Goal: Obtain resource: Download file/media

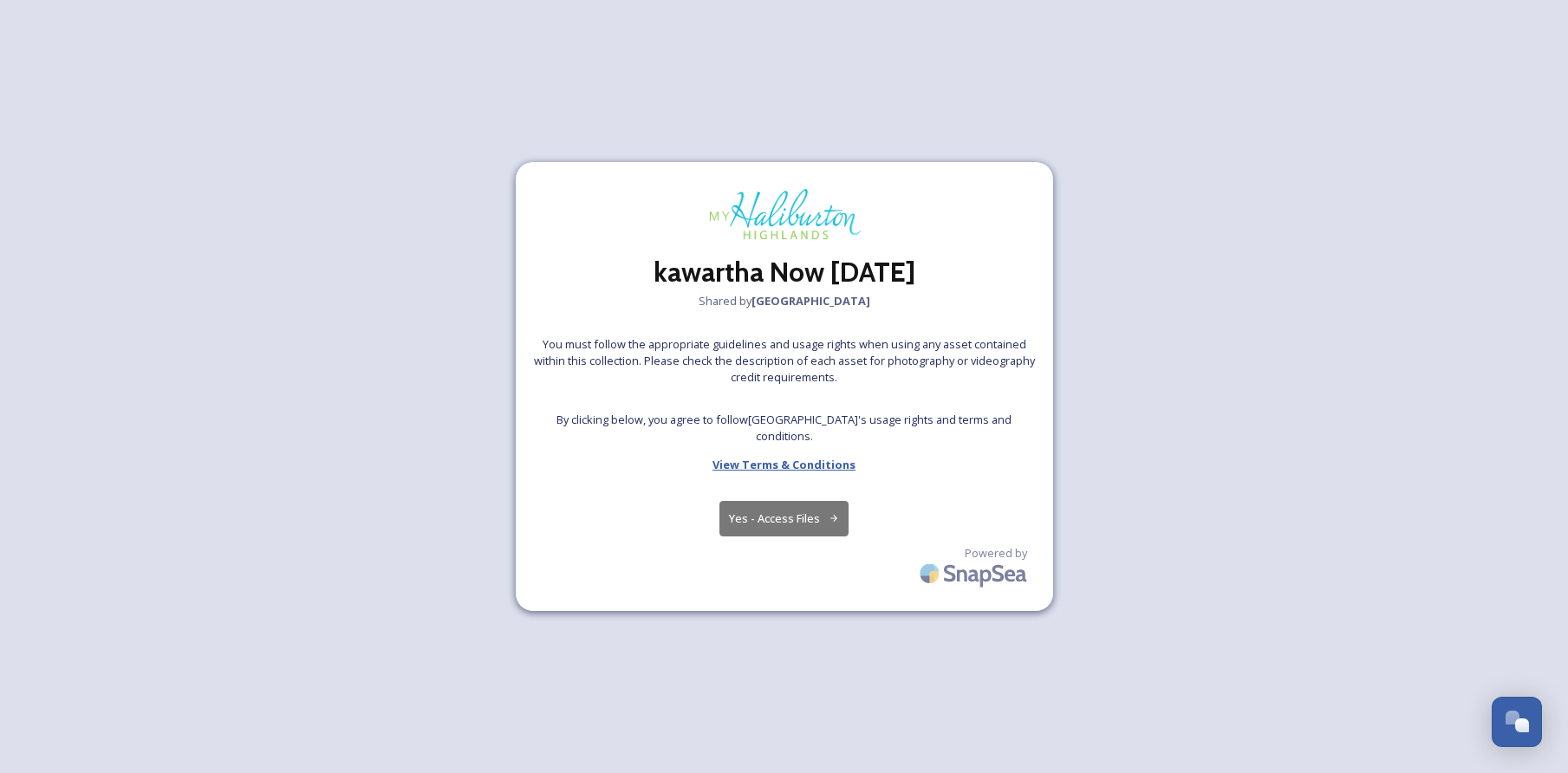
click at [796, 468] on strong "View Terms & Conditions" at bounding box center [784, 465] width 143 height 15
click at [816, 510] on button "Yes - Access Files" at bounding box center [784, 518] width 130 height 35
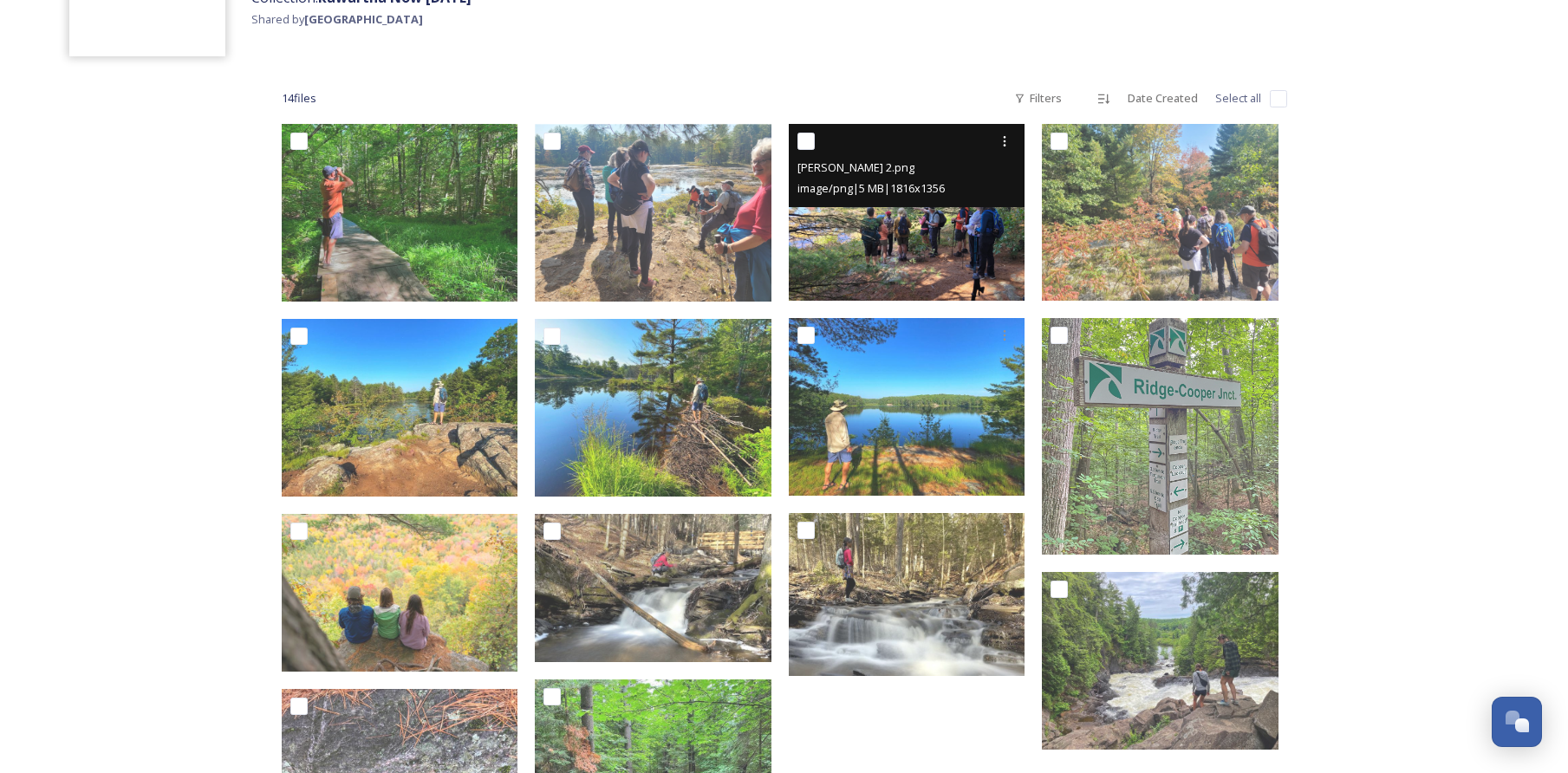
scroll to position [180, 0]
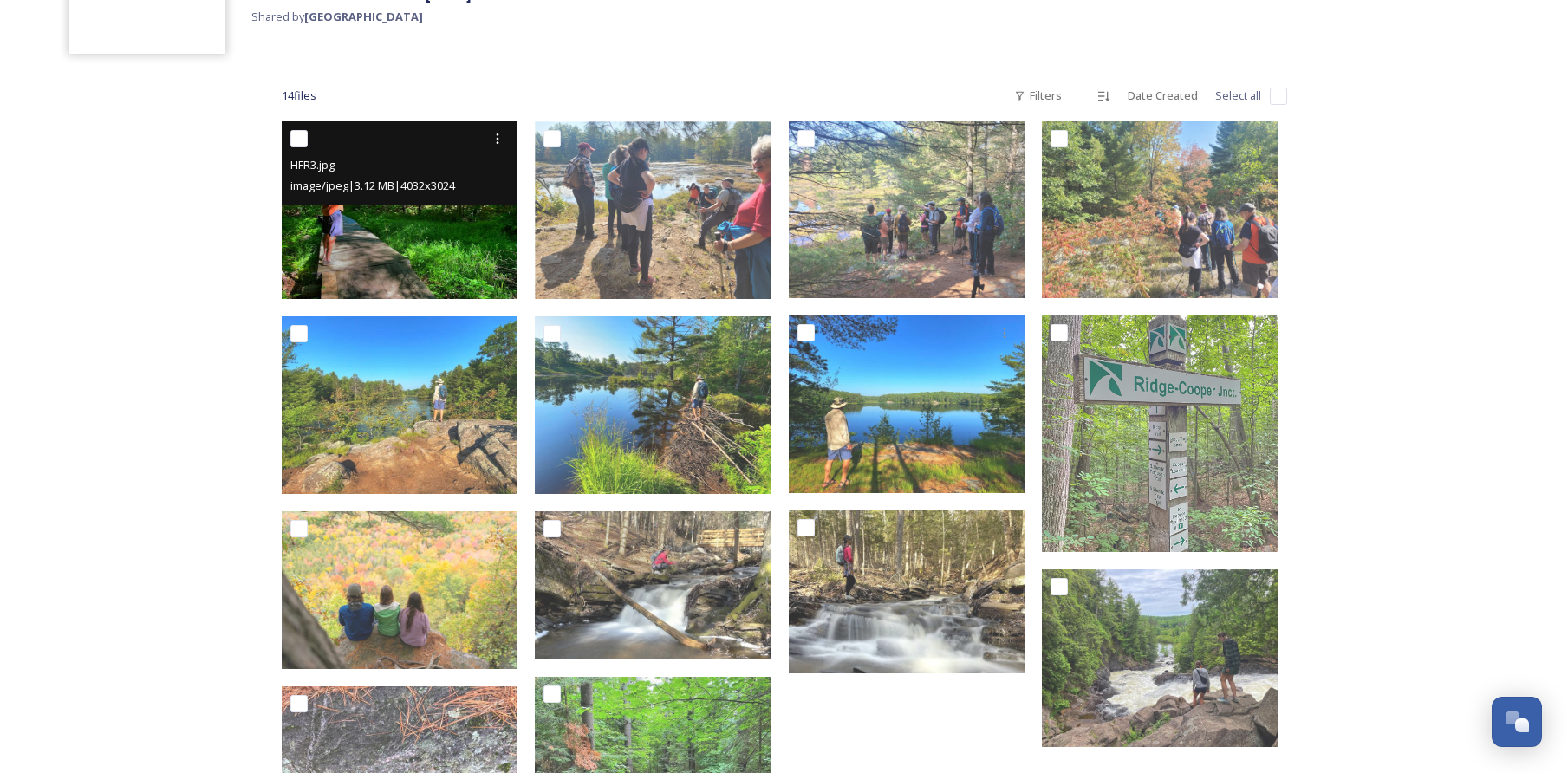
click at [468, 241] on img at bounding box center [399, 211] width 237 height 178
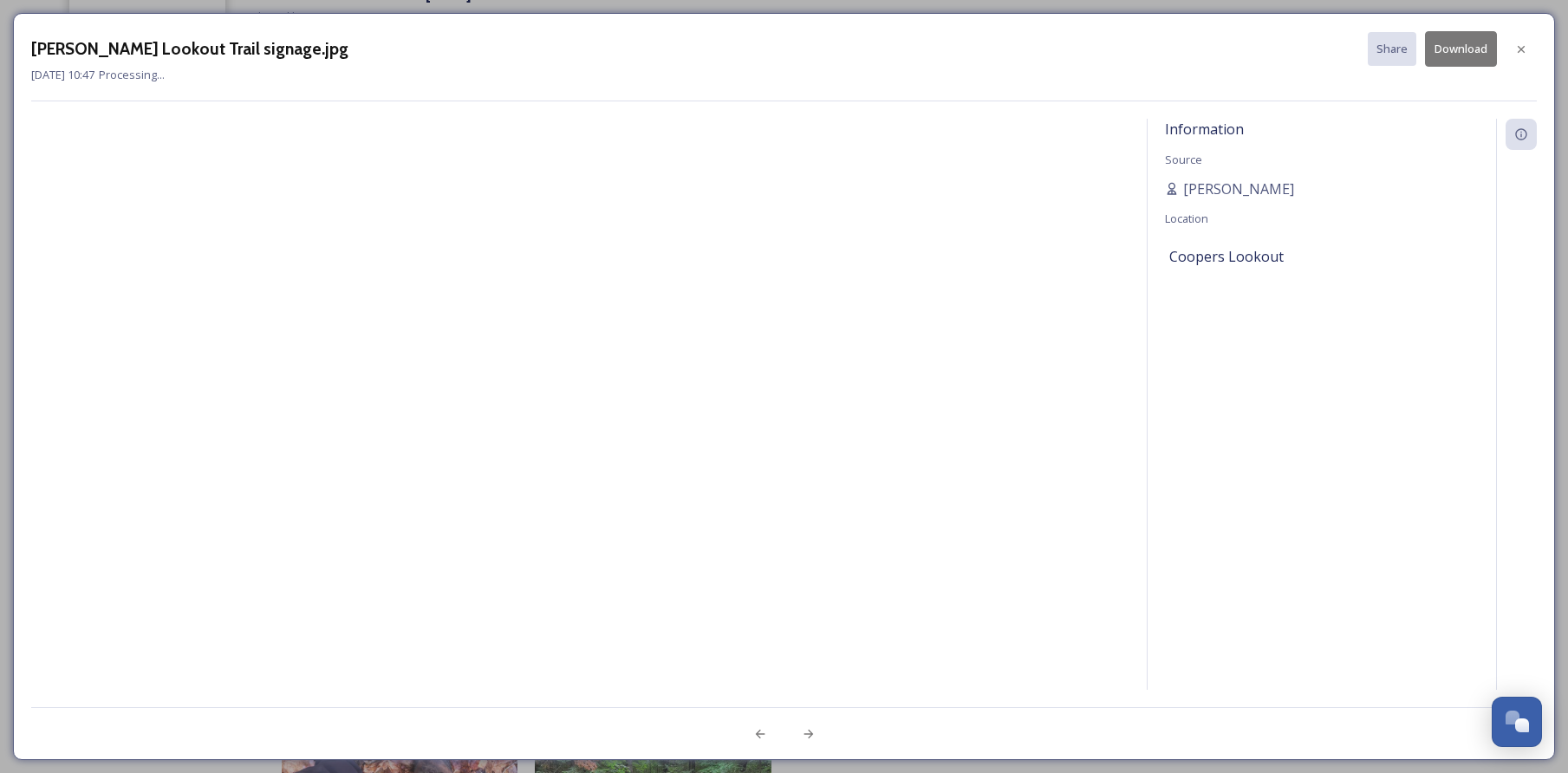
click at [1515, 47] on icon at bounding box center [1521, 49] width 13 height 13
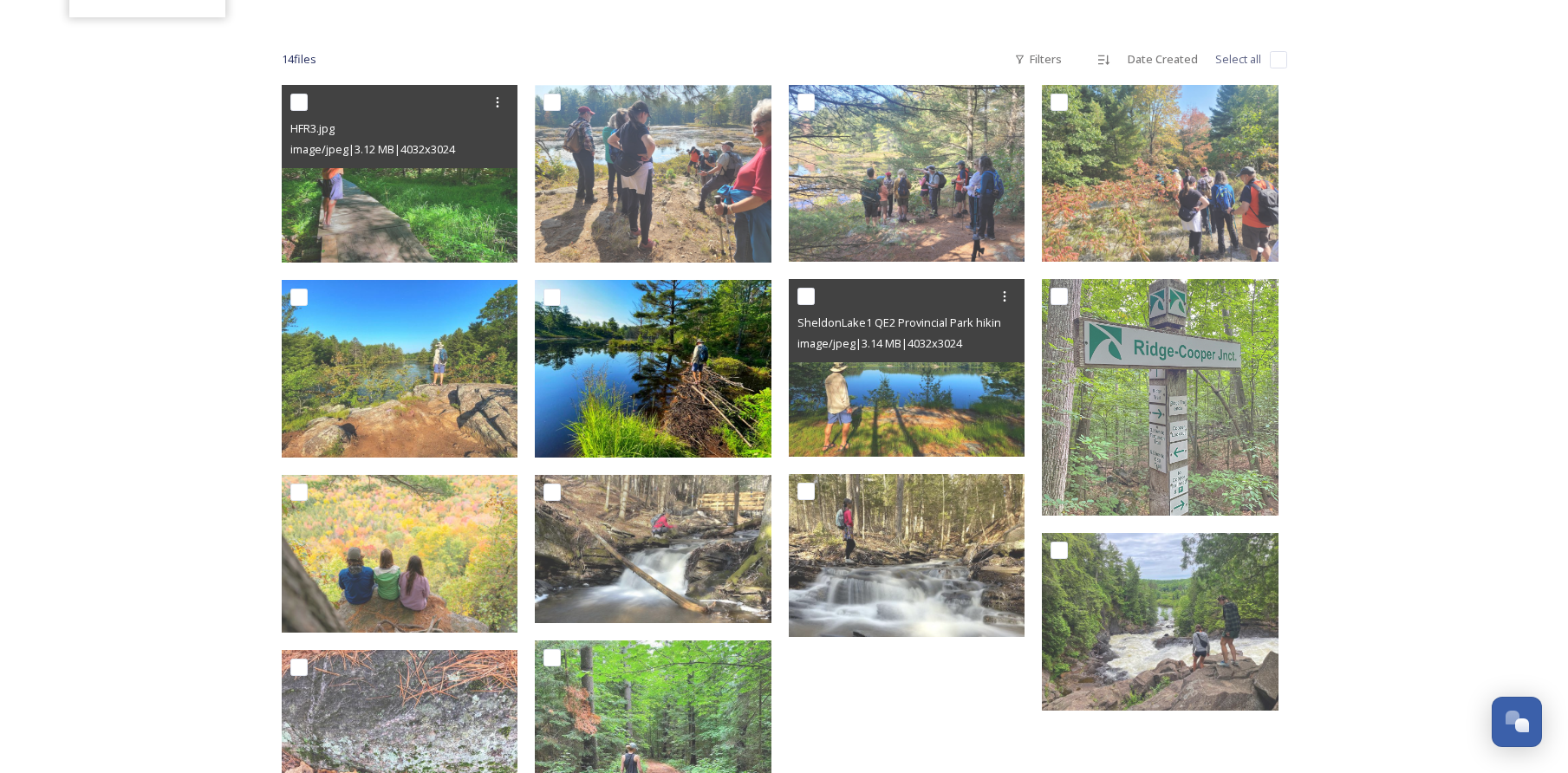
scroll to position [220, 0]
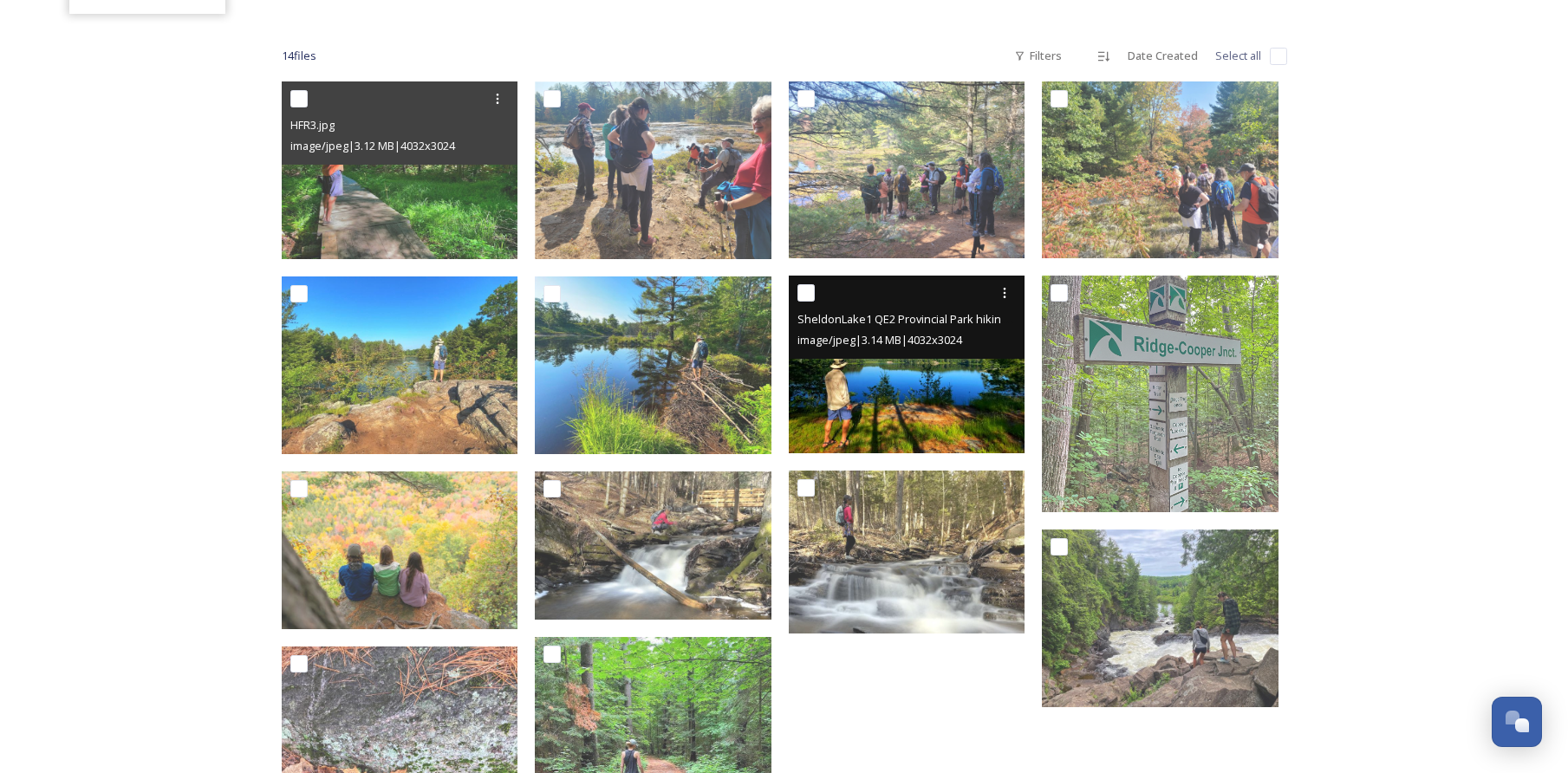
click at [870, 389] on img at bounding box center [907, 365] width 237 height 178
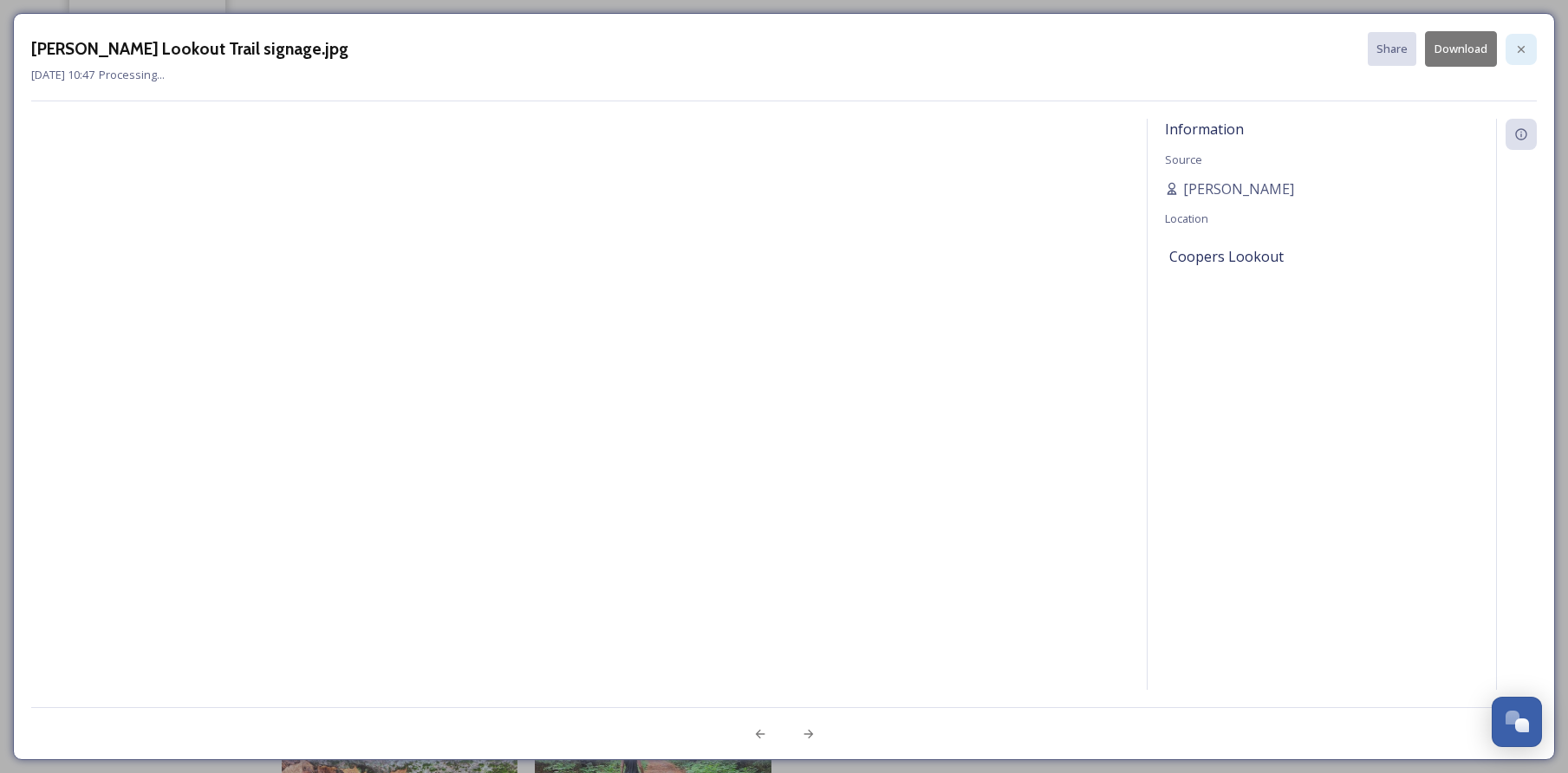
click at [1519, 46] on icon at bounding box center [1521, 48] width 7 height 7
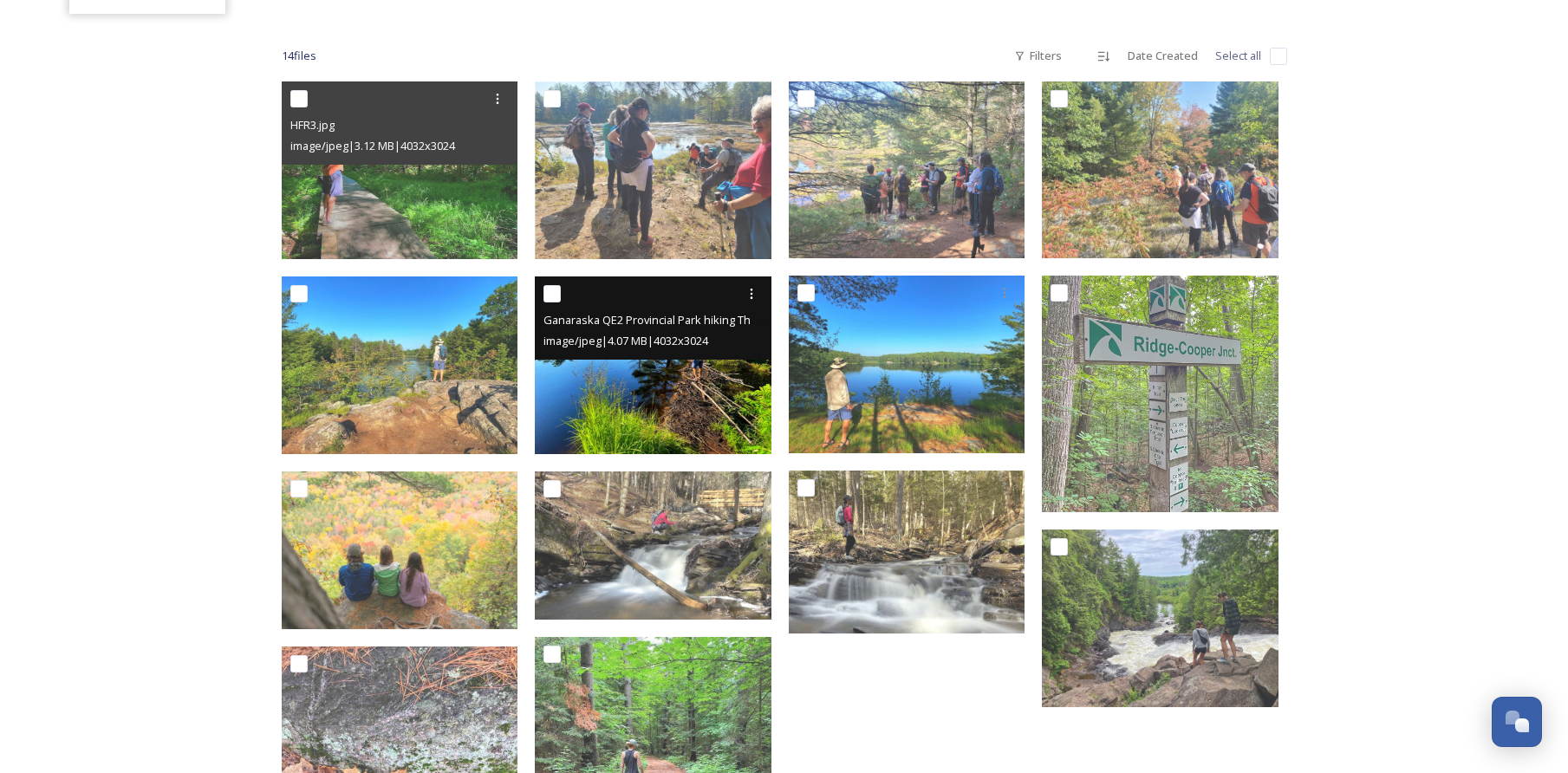
click at [681, 380] on img at bounding box center [652, 366] width 237 height 178
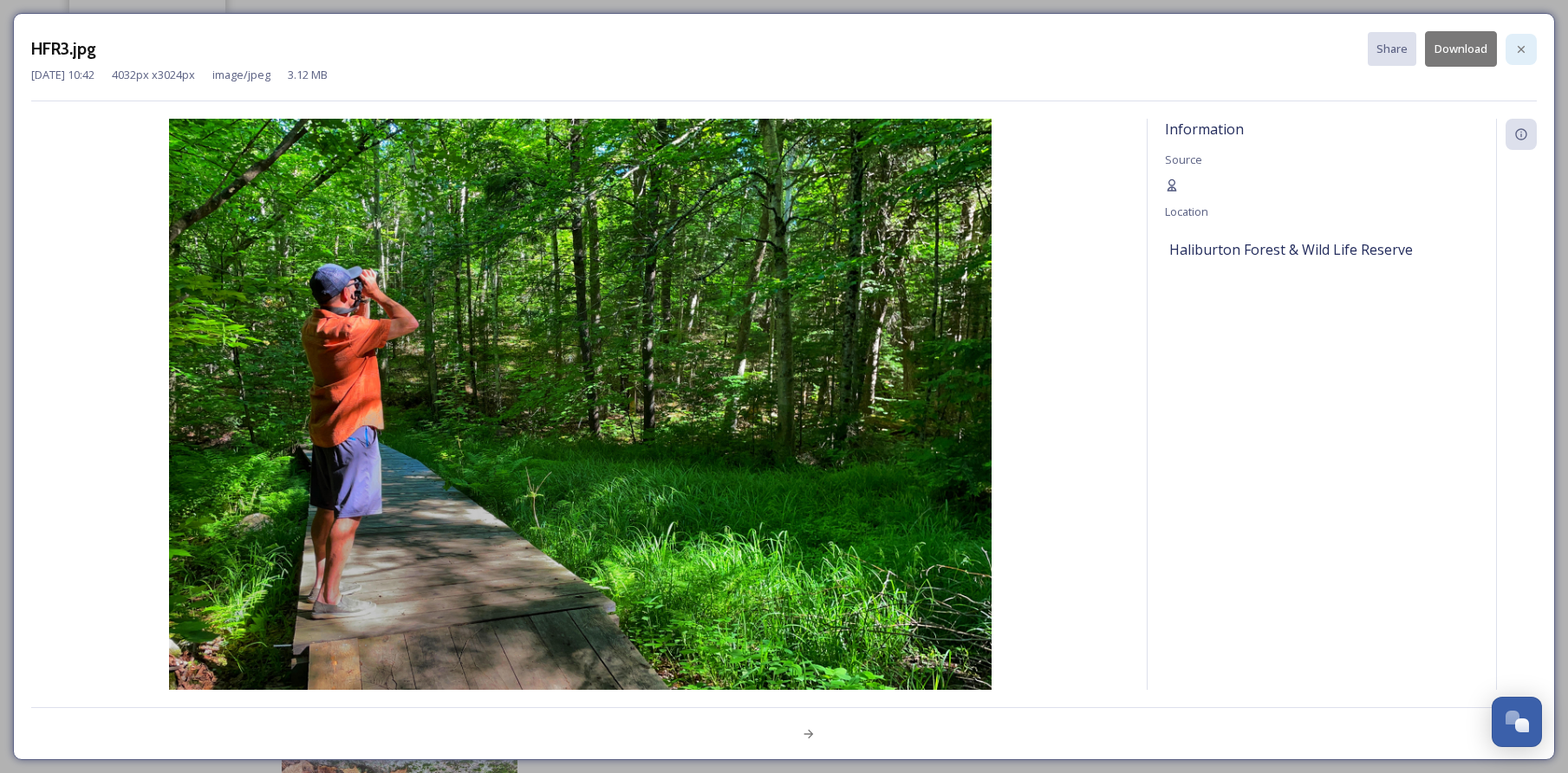
click at [1523, 43] on icon at bounding box center [1521, 49] width 13 height 13
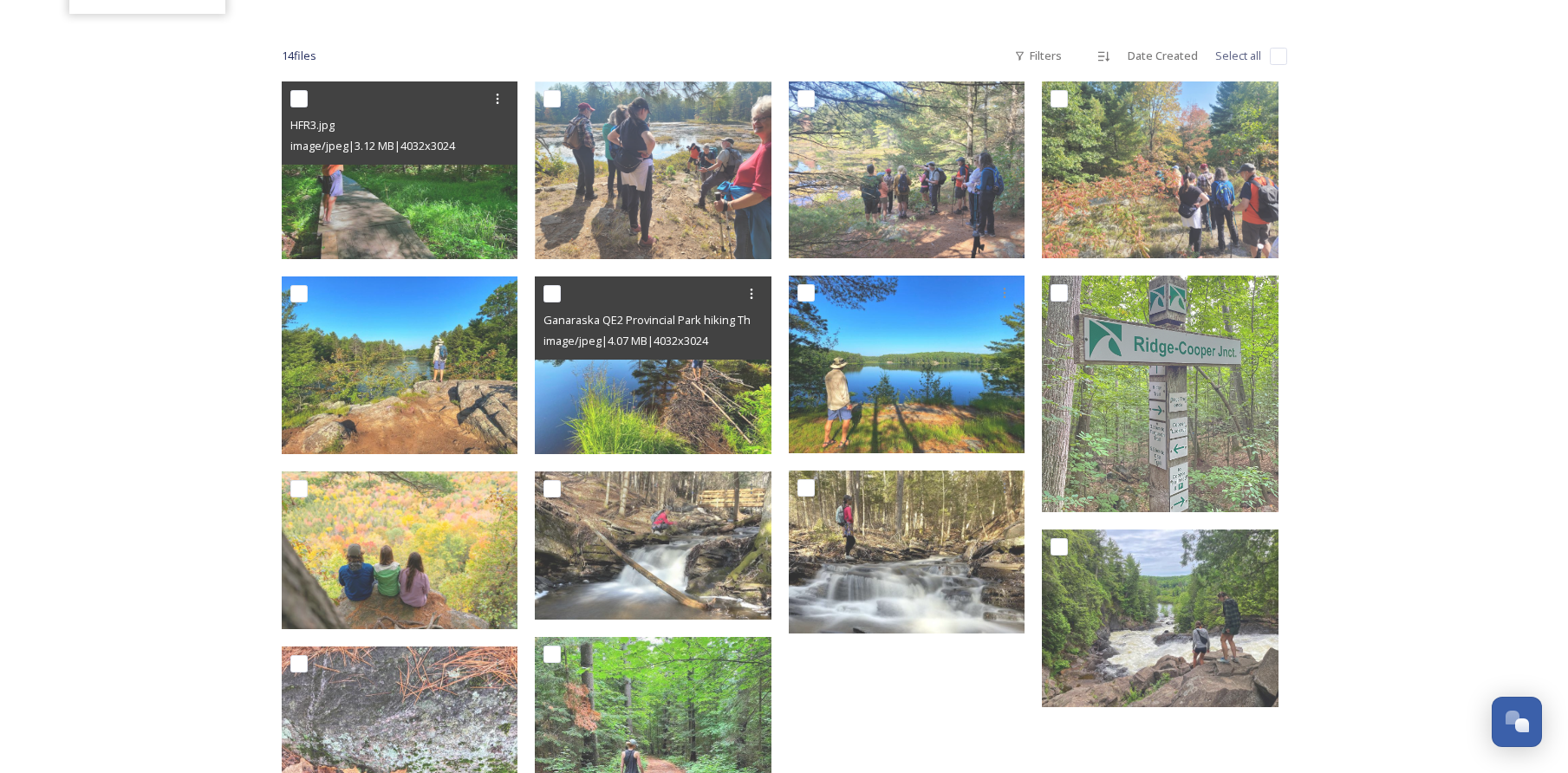
scroll to position [223, 0]
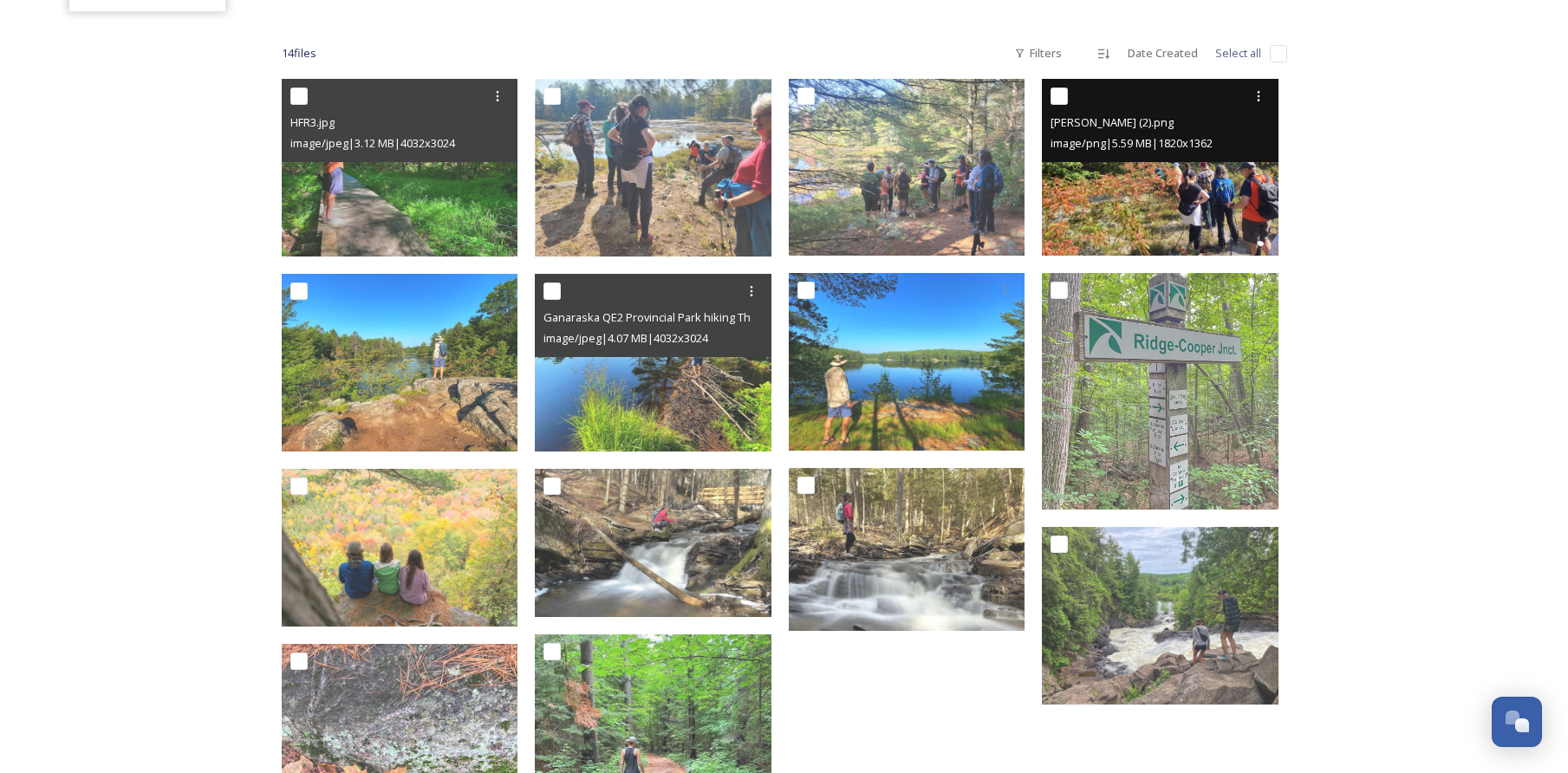
click at [1075, 214] on img at bounding box center [1160, 167] width 237 height 177
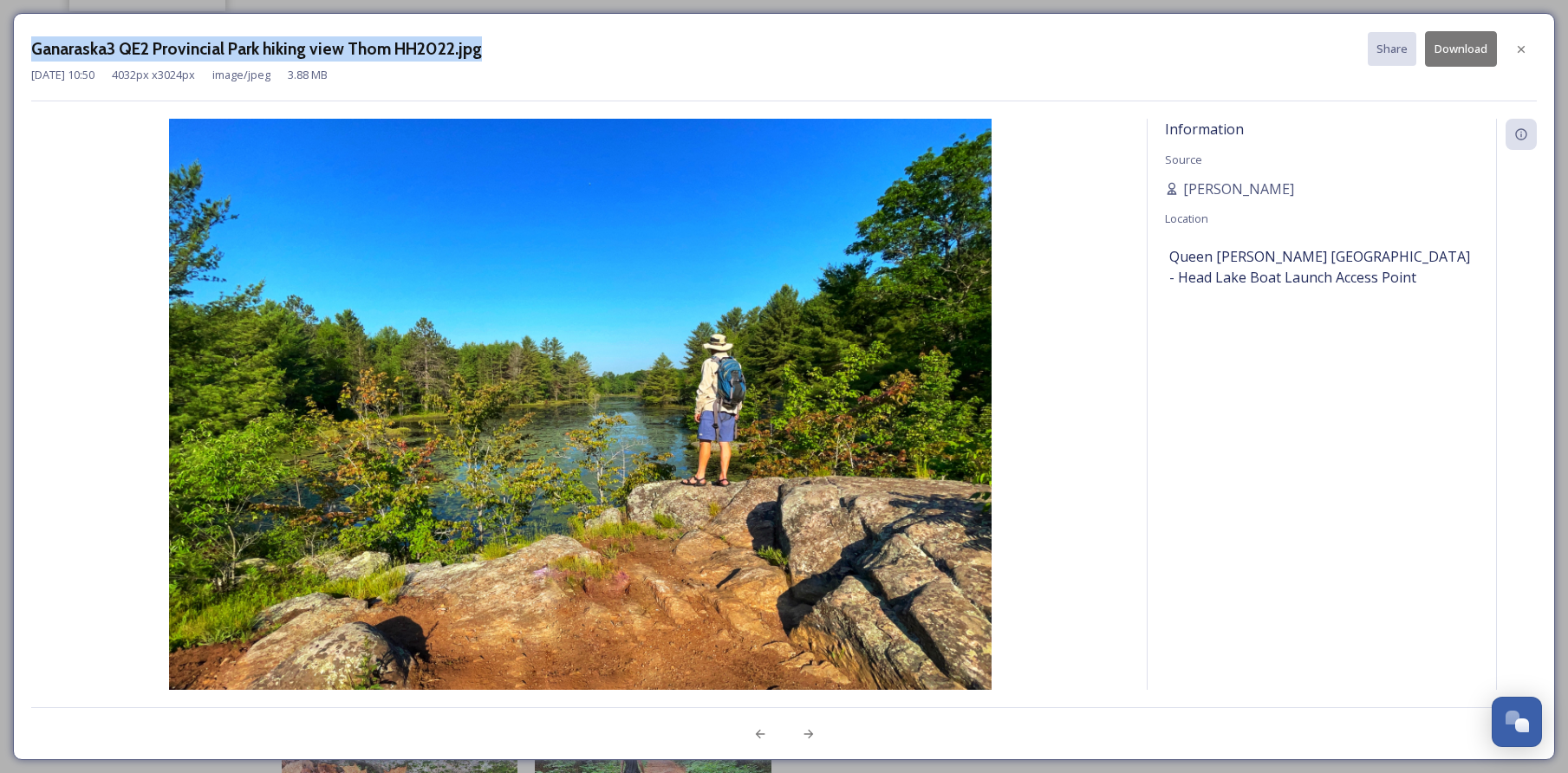
drag, startPoint x: 490, startPoint y: 52, endPoint x: 32, endPoint y: 43, distance: 458.1
click at [32, 43] on div "Ganaraska3 QE2 Provincial Park hiking view Thom HH2022.jpg Share Download" at bounding box center [784, 49] width 1506 height 35
copy div "Ganaraska3 QE2 Provincial Park hiking view Thom HH2022.jpg"
click at [1079, 275] on img at bounding box center [580, 427] width 1099 height 617
click at [1215, 186] on span "[PERSON_NAME]" at bounding box center [1239, 189] width 111 height 21
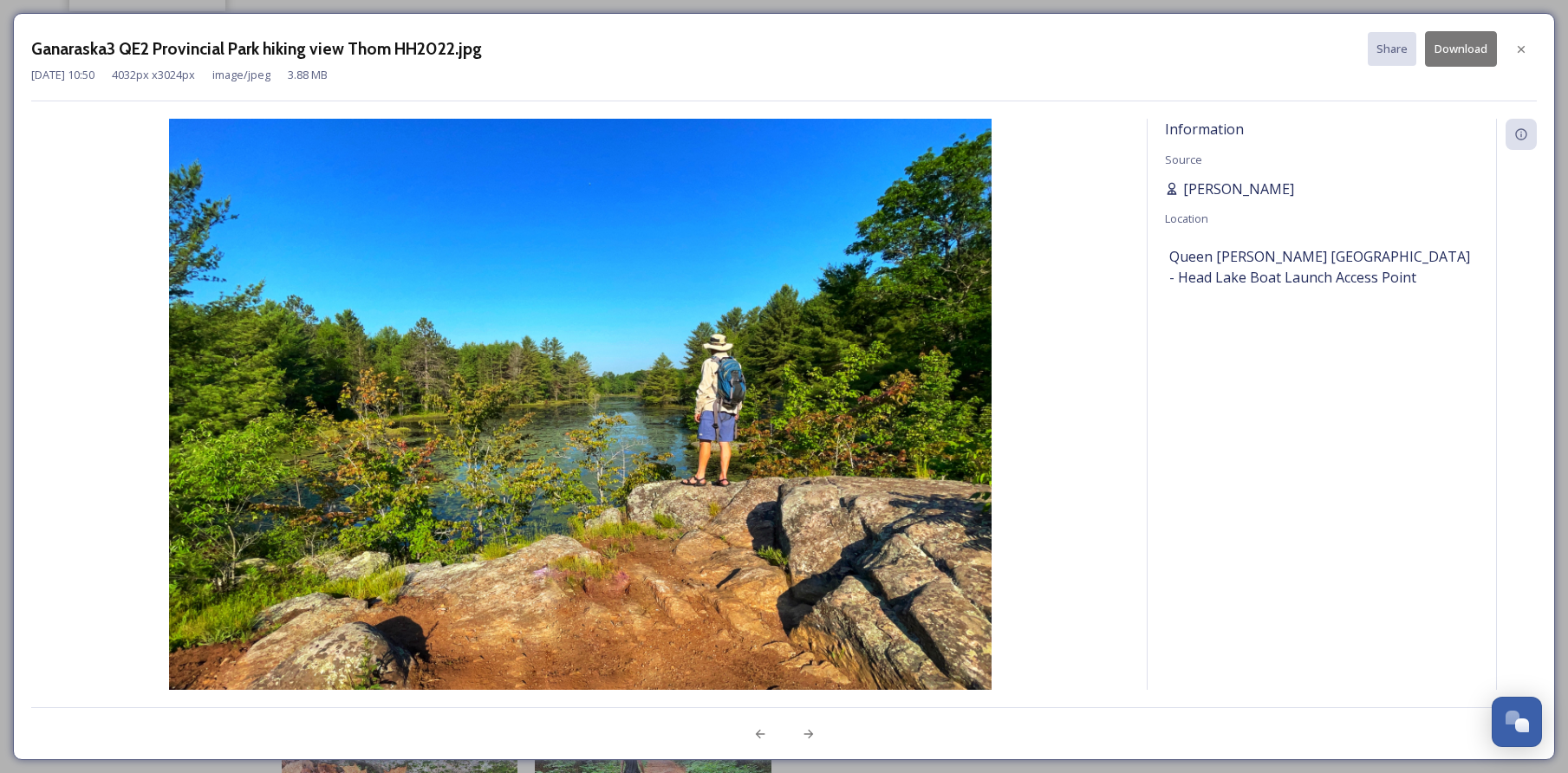
click at [1111, 205] on img at bounding box center [580, 427] width 1099 height 617
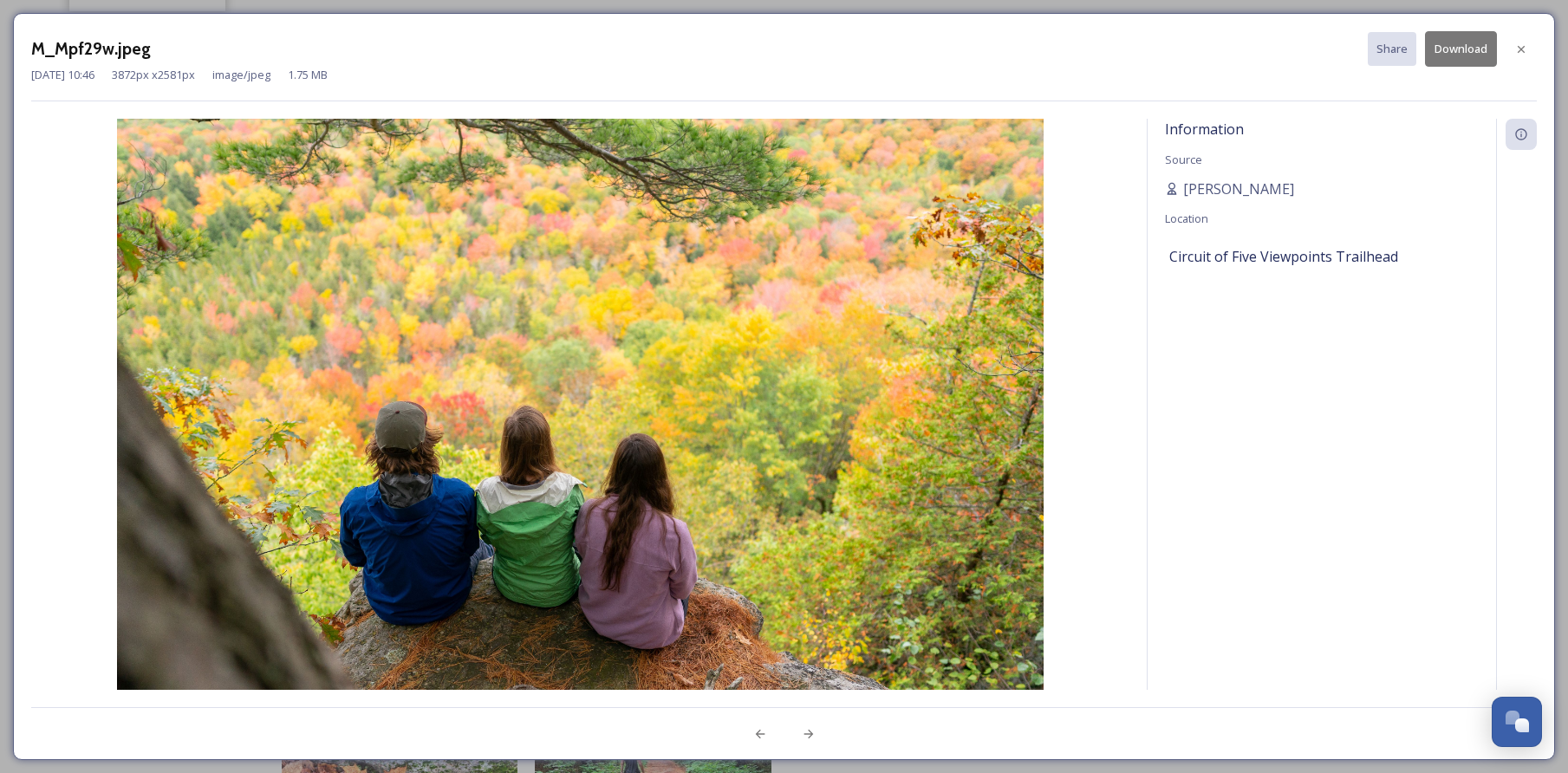
click at [1282, 280] on div "Information Source [PERSON_NAME] Location [GEOGRAPHIC_DATA]" at bounding box center [1322, 427] width 349 height 617
drag, startPoint x: 31, startPoint y: 48, endPoint x: 149, endPoint y: 55, distance: 118.2
click at [150, 55] on div "M_Mpf29w.jpeg Share Download [DATE] 10:46 3872 px x 2581 px image/jpeg 1.75 MB …" at bounding box center [784, 387] width 1542 height 747
copy h3 "M_Mpf29w.jpeg"
click at [576, 69] on div "[DATE] 10:46 3872 px x 2581 px image/jpeg 1.75 MB" at bounding box center [784, 75] width 1506 height 16
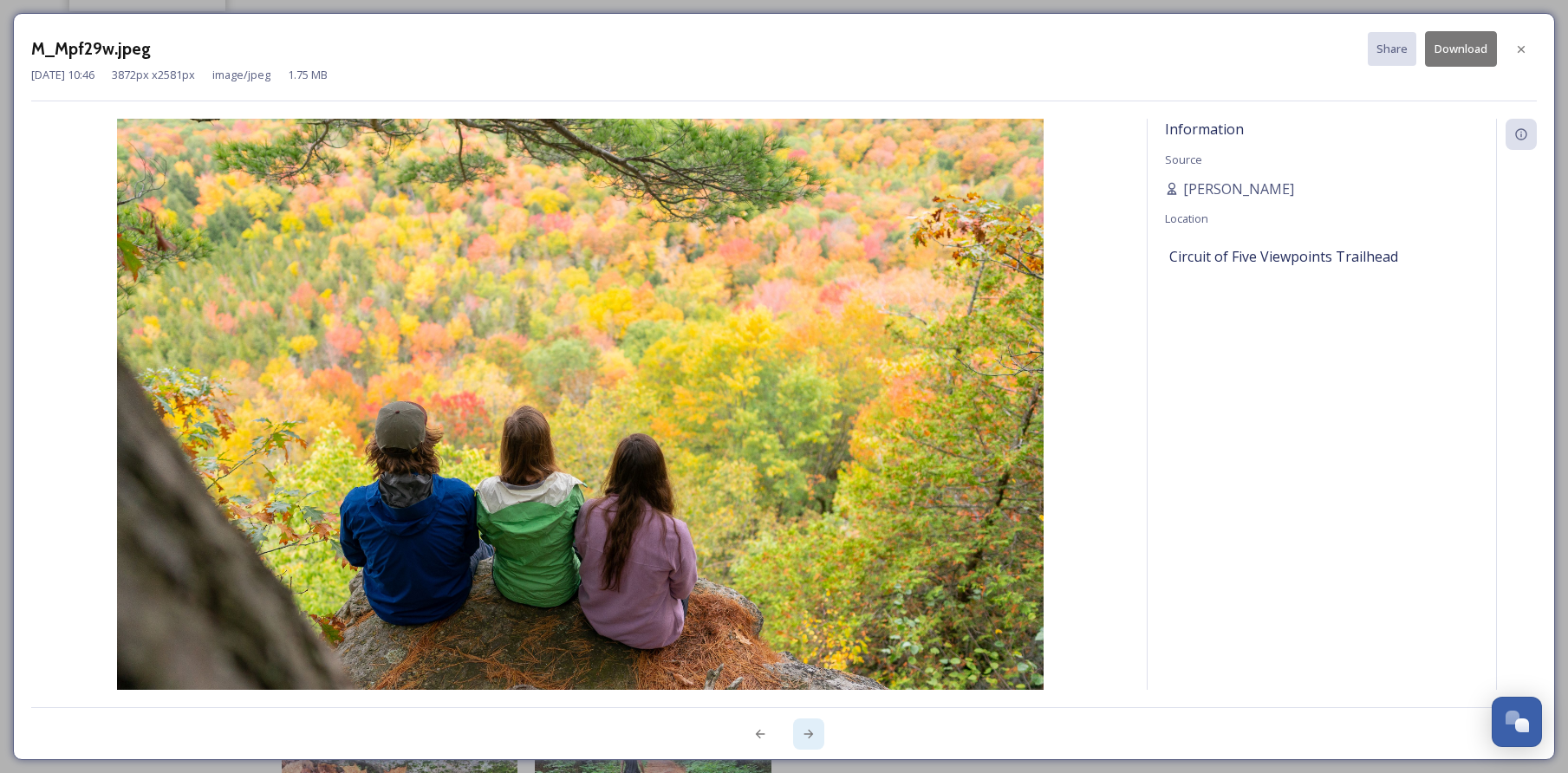
click at [807, 736] on icon at bounding box center [808, 734] width 13 height 13
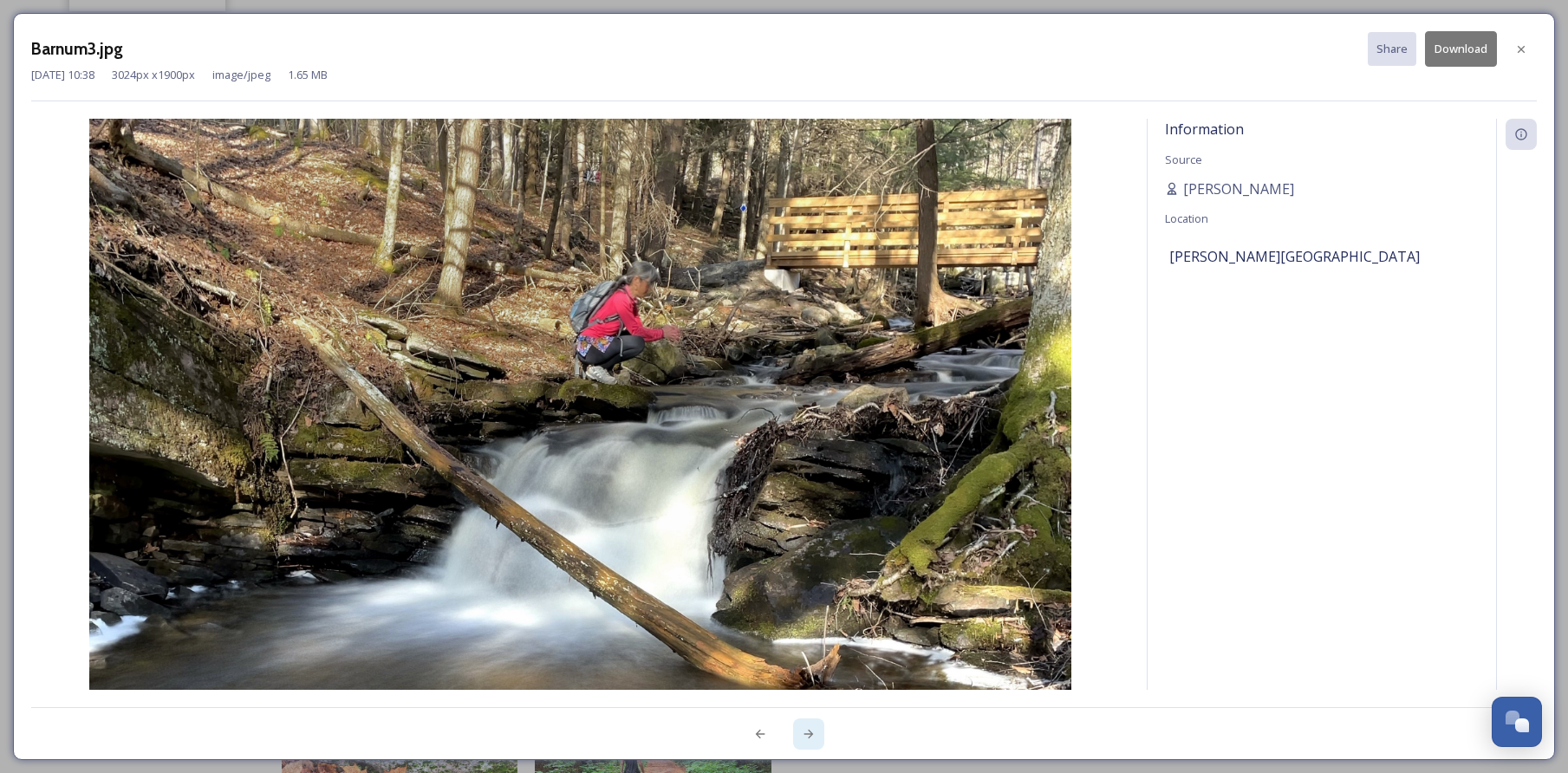
click at [809, 739] on icon at bounding box center [808, 734] width 13 height 13
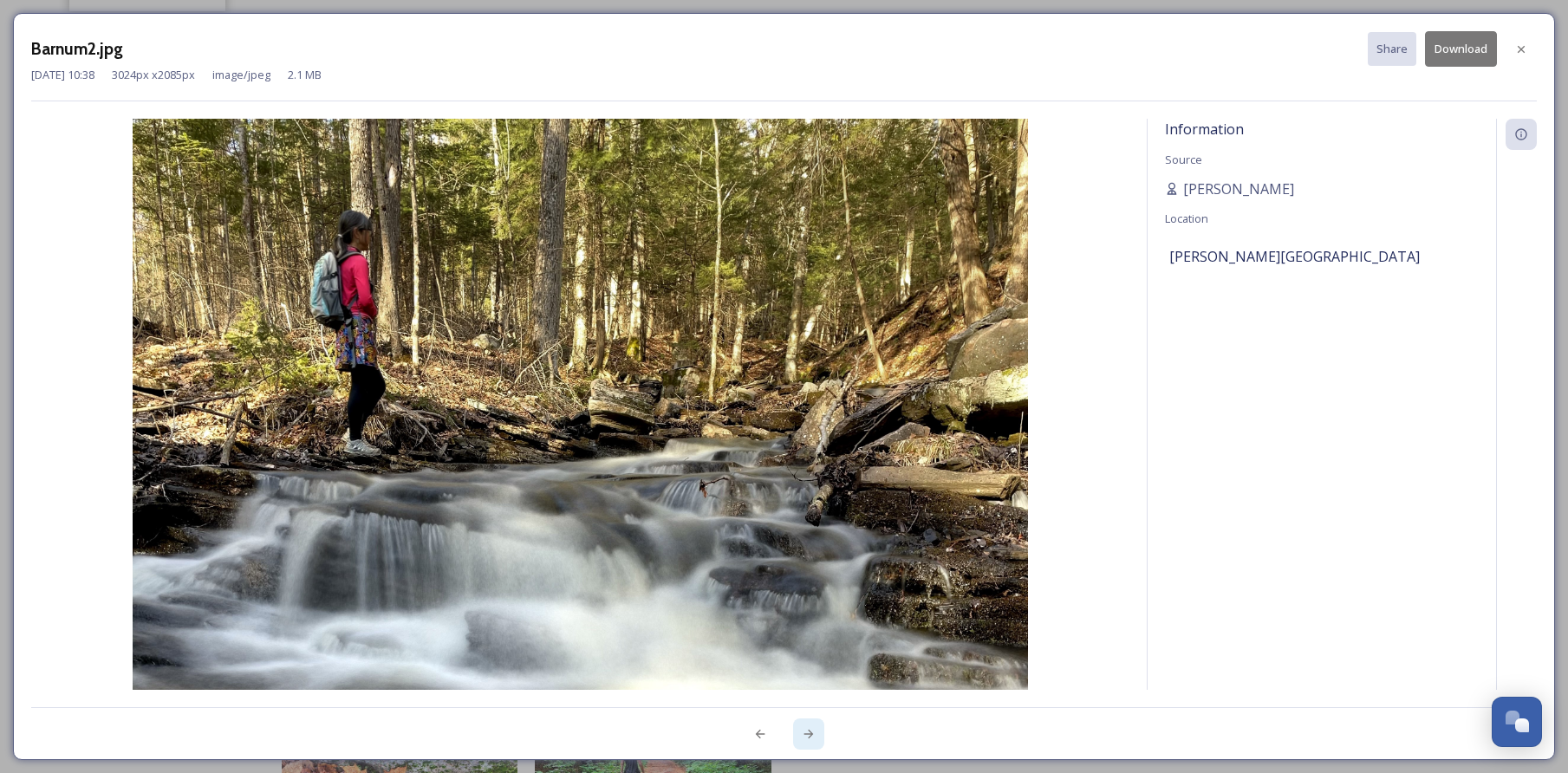
click at [809, 734] on icon at bounding box center [808, 734] width 13 height 13
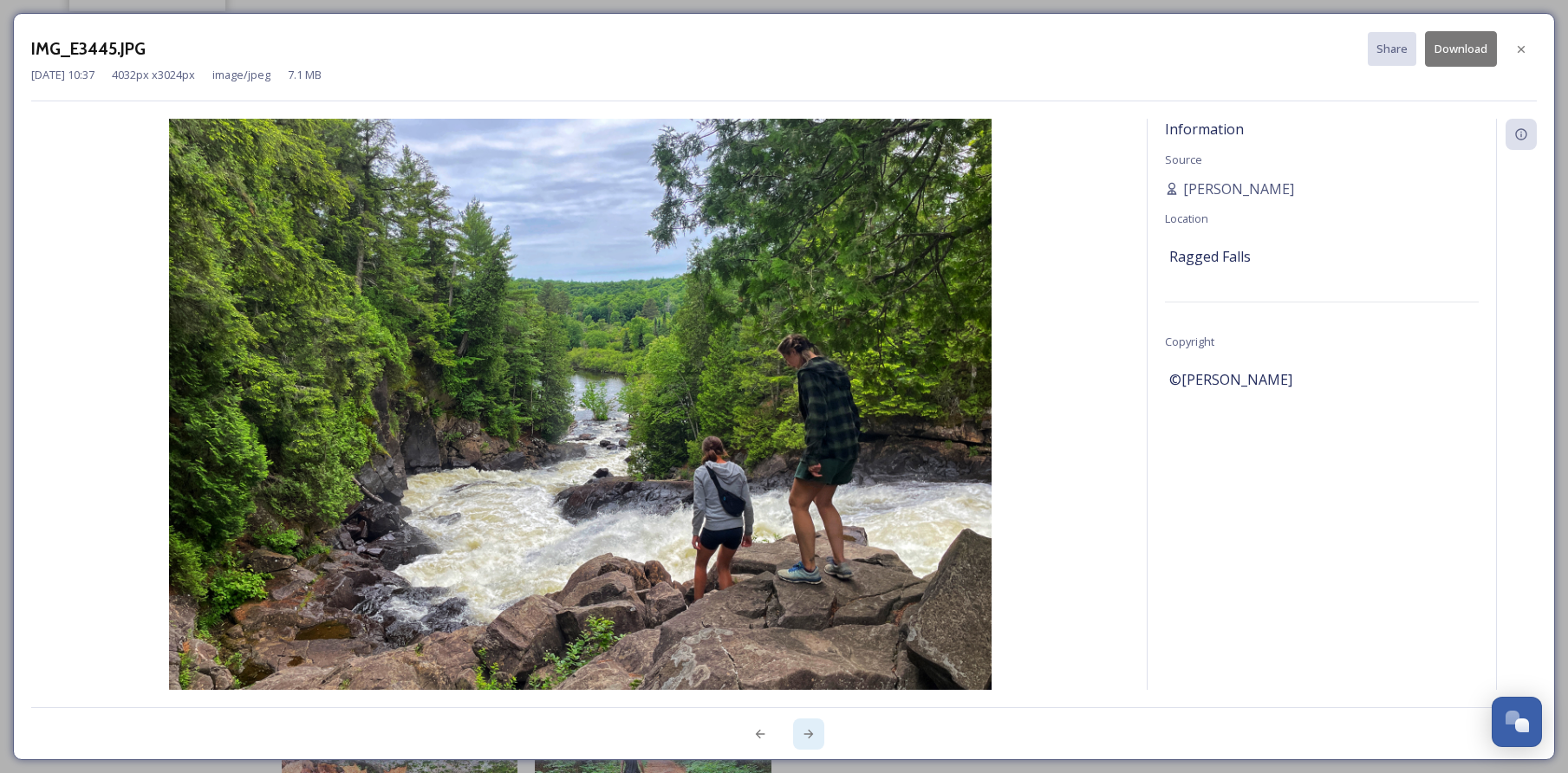
click at [809, 734] on icon at bounding box center [808, 734] width 13 height 13
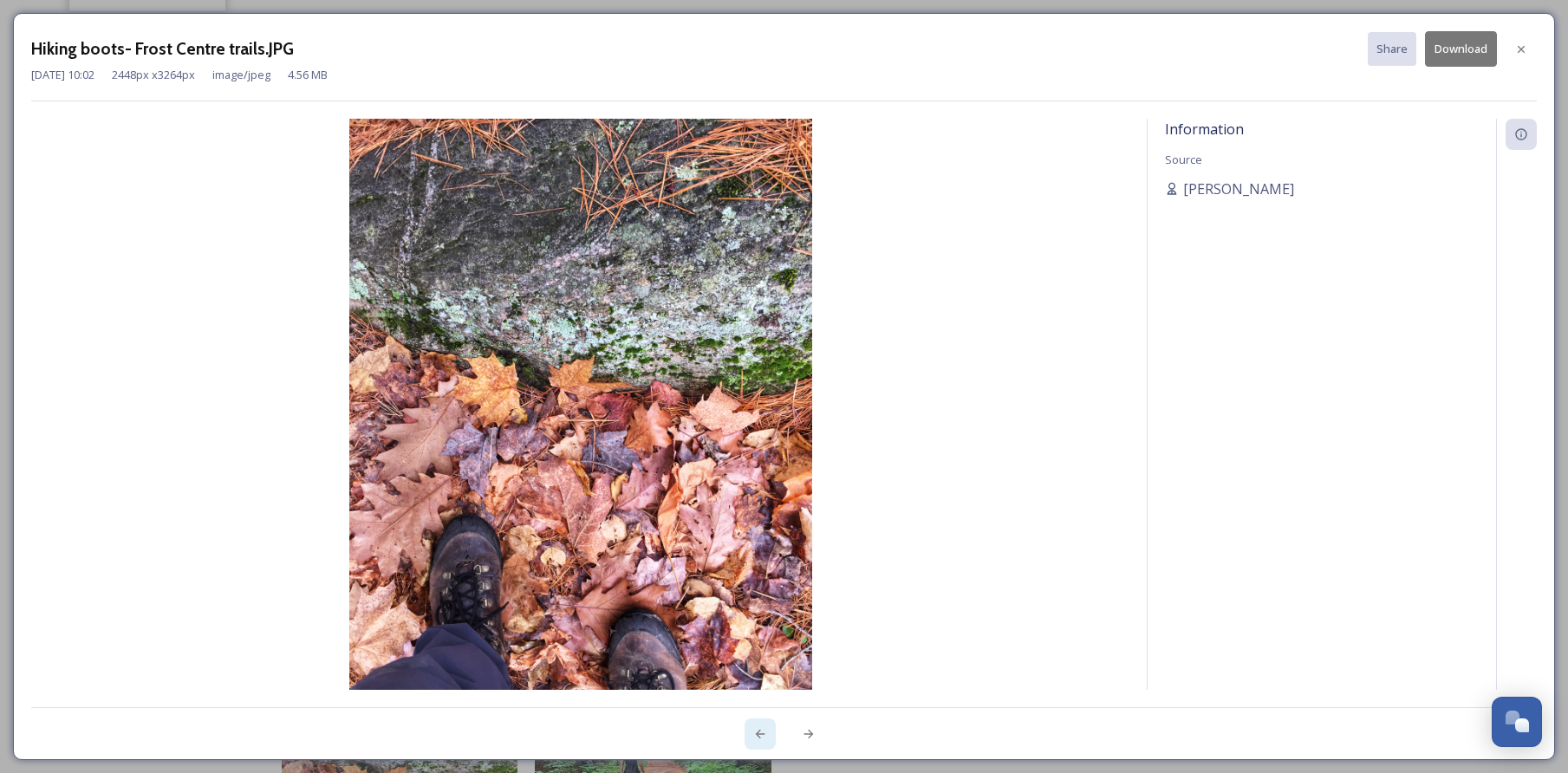
click at [763, 734] on icon at bounding box center [761, 734] width 13 height 13
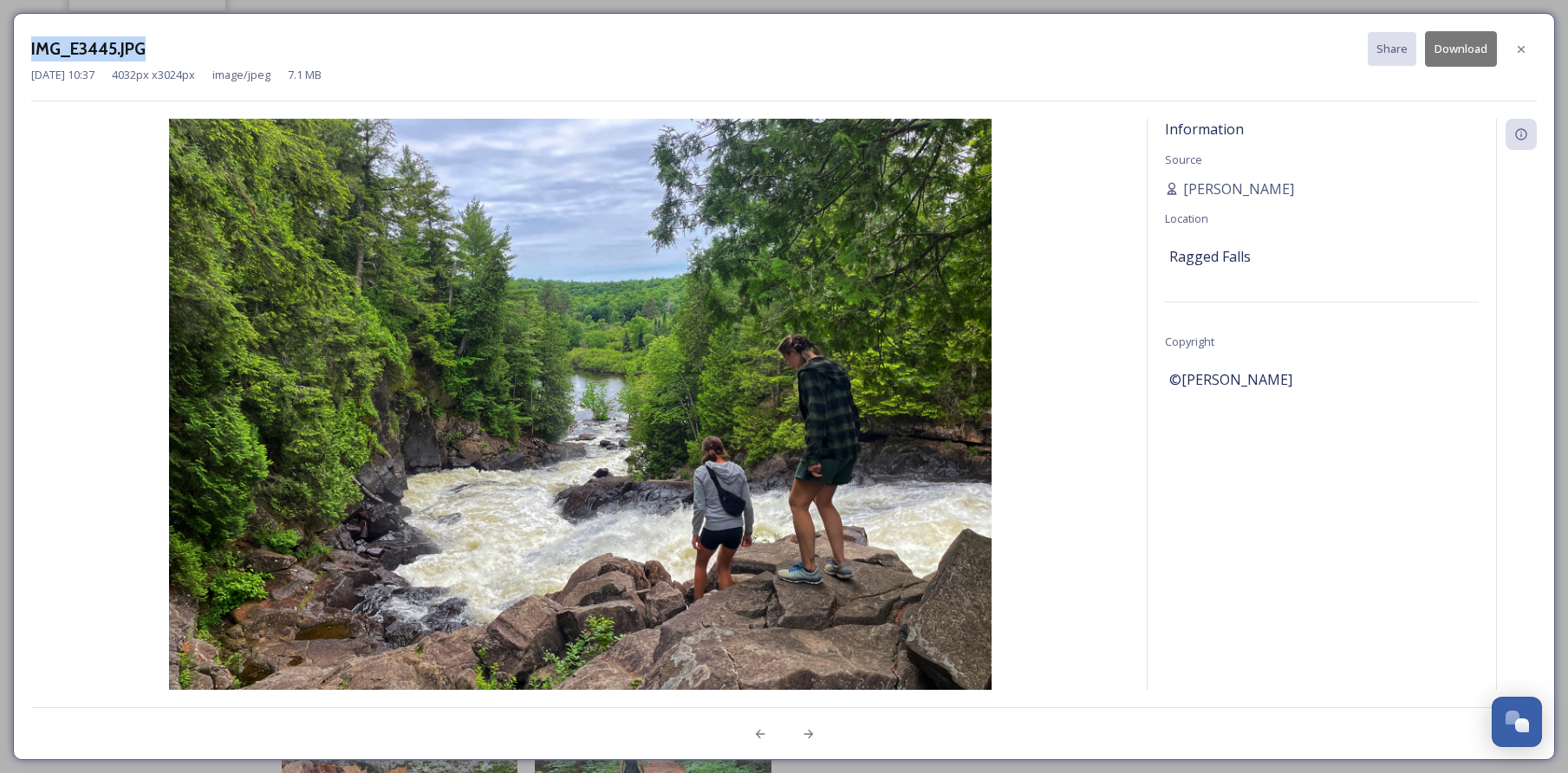
drag, startPoint x: 33, startPoint y: 50, endPoint x: 144, endPoint y: 51, distance: 111.0
click at [144, 51] on h3 "IMG_E3445.JPG" at bounding box center [88, 49] width 114 height 25
copy h3 "IMG_E3445.JPG"
click at [507, 62] on div "IMG_E3445.JPG Share Download" at bounding box center [784, 49] width 1506 height 35
click at [1522, 53] on icon at bounding box center [1521, 49] width 13 height 13
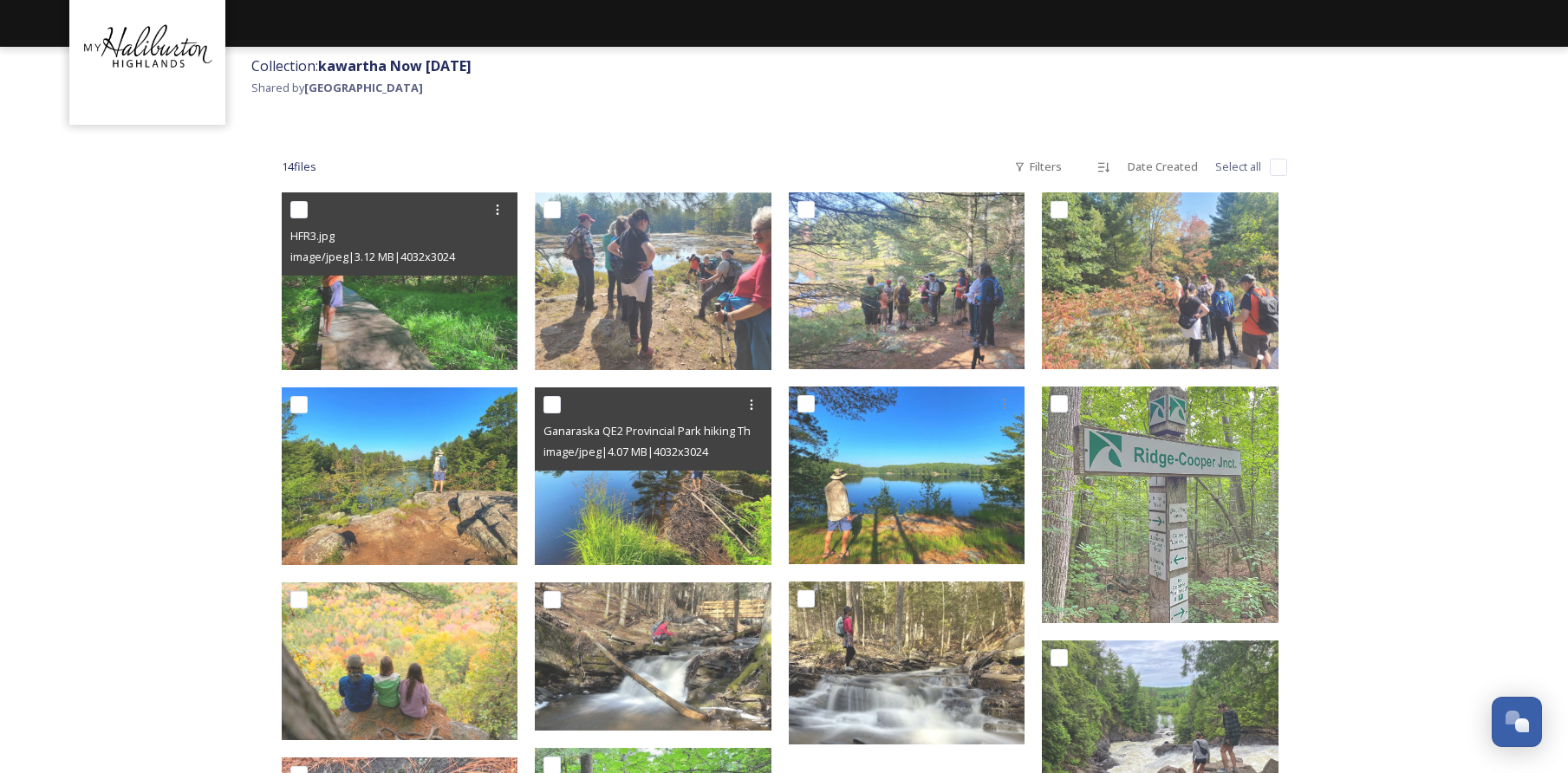
scroll to position [92, 0]
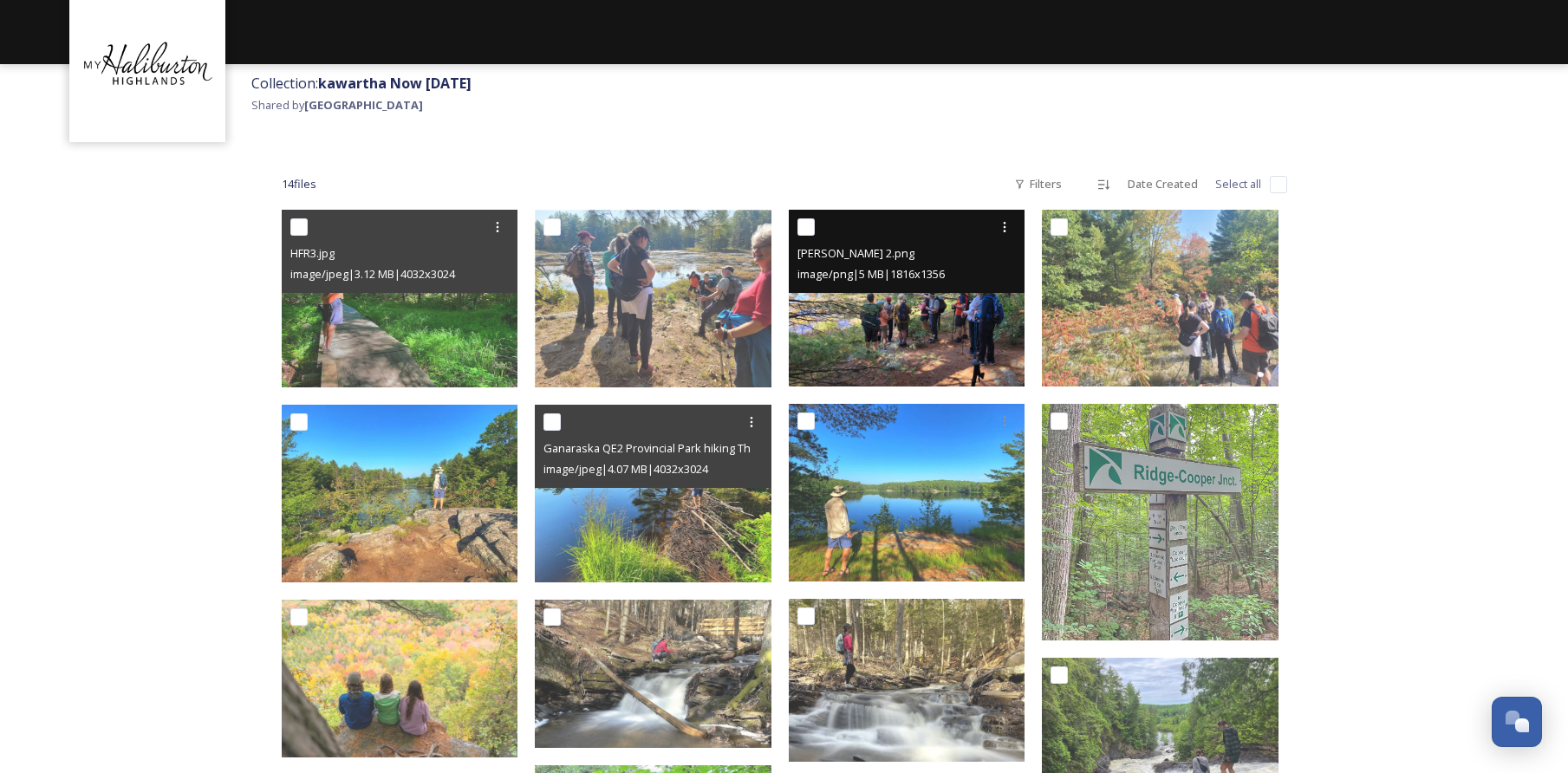
click at [957, 312] on img at bounding box center [907, 298] width 237 height 177
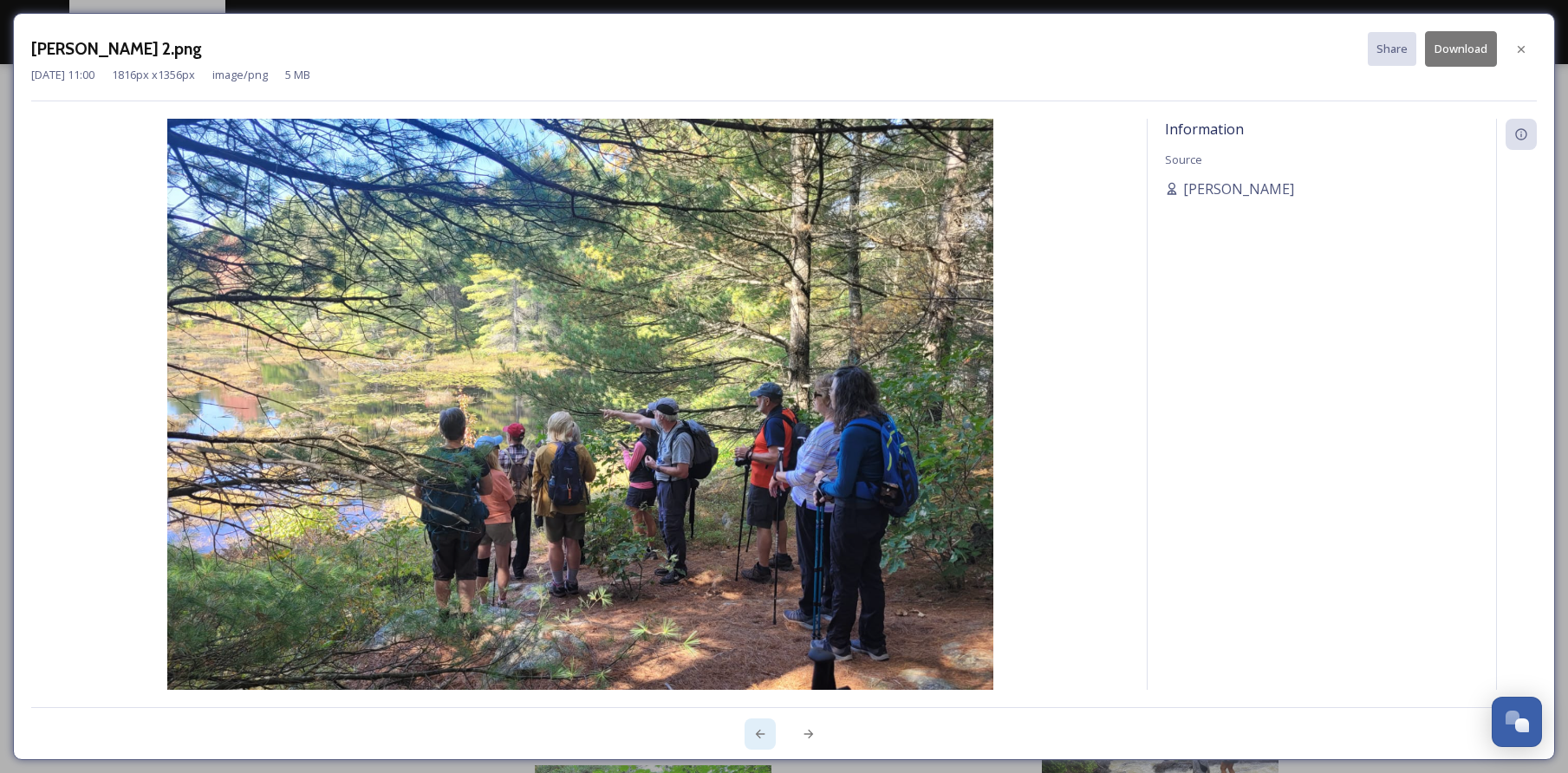
click at [766, 729] on icon at bounding box center [761, 734] width 13 height 13
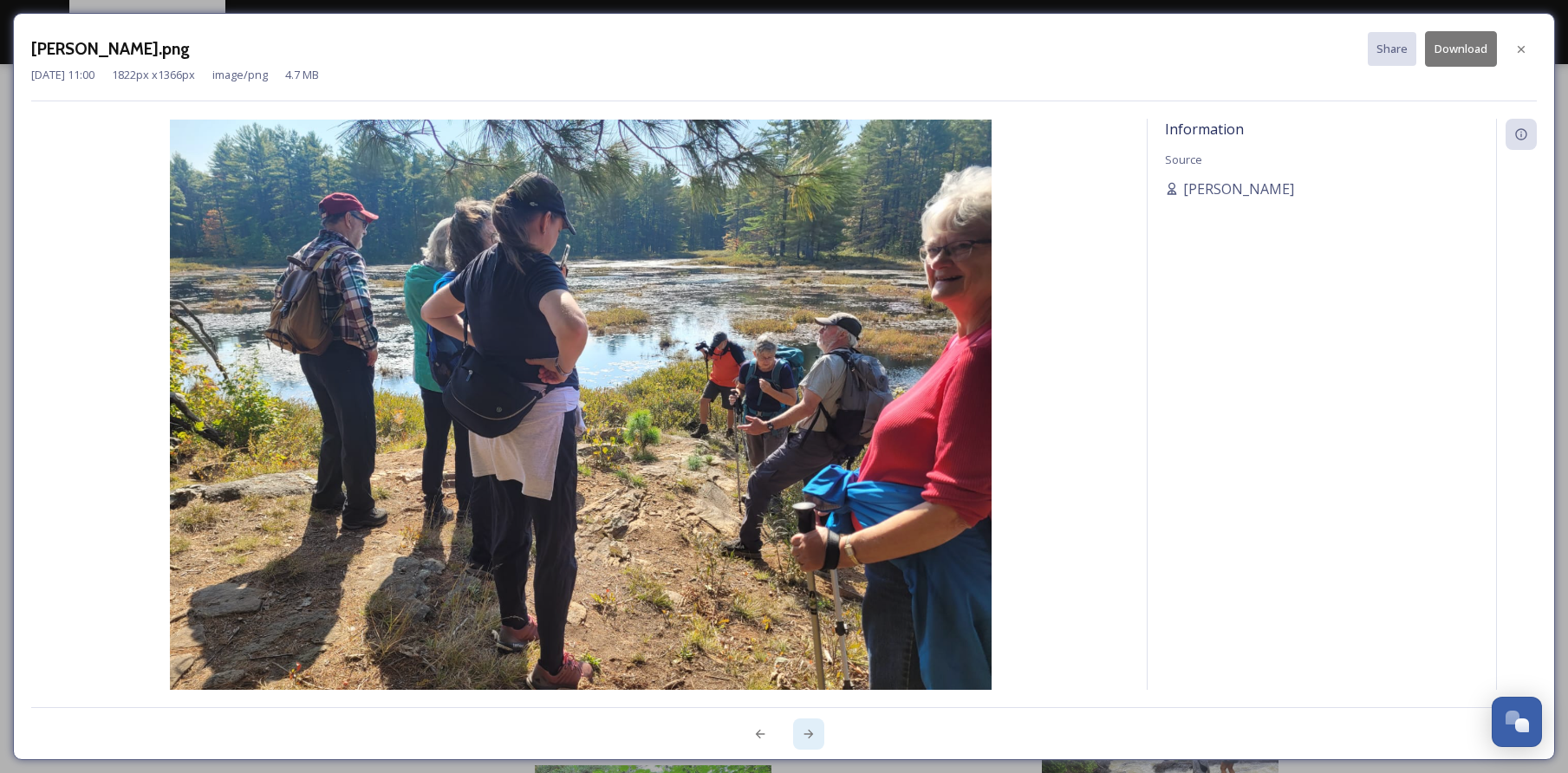
click at [813, 733] on icon at bounding box center [808, 734] width 13 height 13
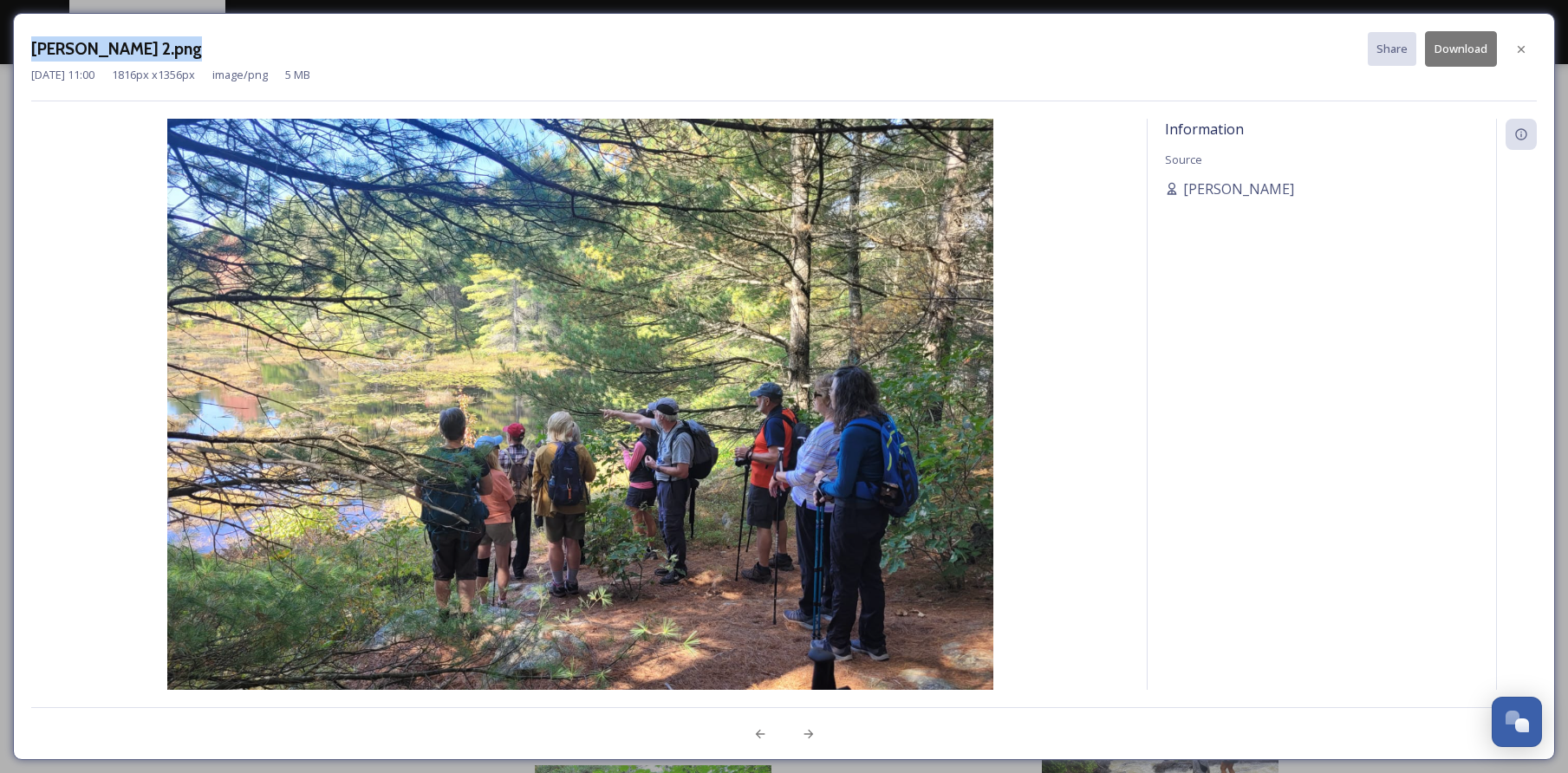
drag, startPoint x: 31, startPoint y: 48, endPoint x: 176, endPoint y: 52, distance: 145.1
click at [176, 52] on div "[PERSON_NAME] 2.png Share Download [DATE] 11:00 1816 px x 1356 px image/png 5 M…" at bounding box center [784, 387] width 1542 height 747
copy div "[PERSON_NAME] 2.png"
click at [564, 27] on div "[PERSON_NAME] 2.png Share Download [DATE] 11:00 1816 px x 1356 px image/png 5 M…" at bounding box center [784, 387] width 1542 height 747
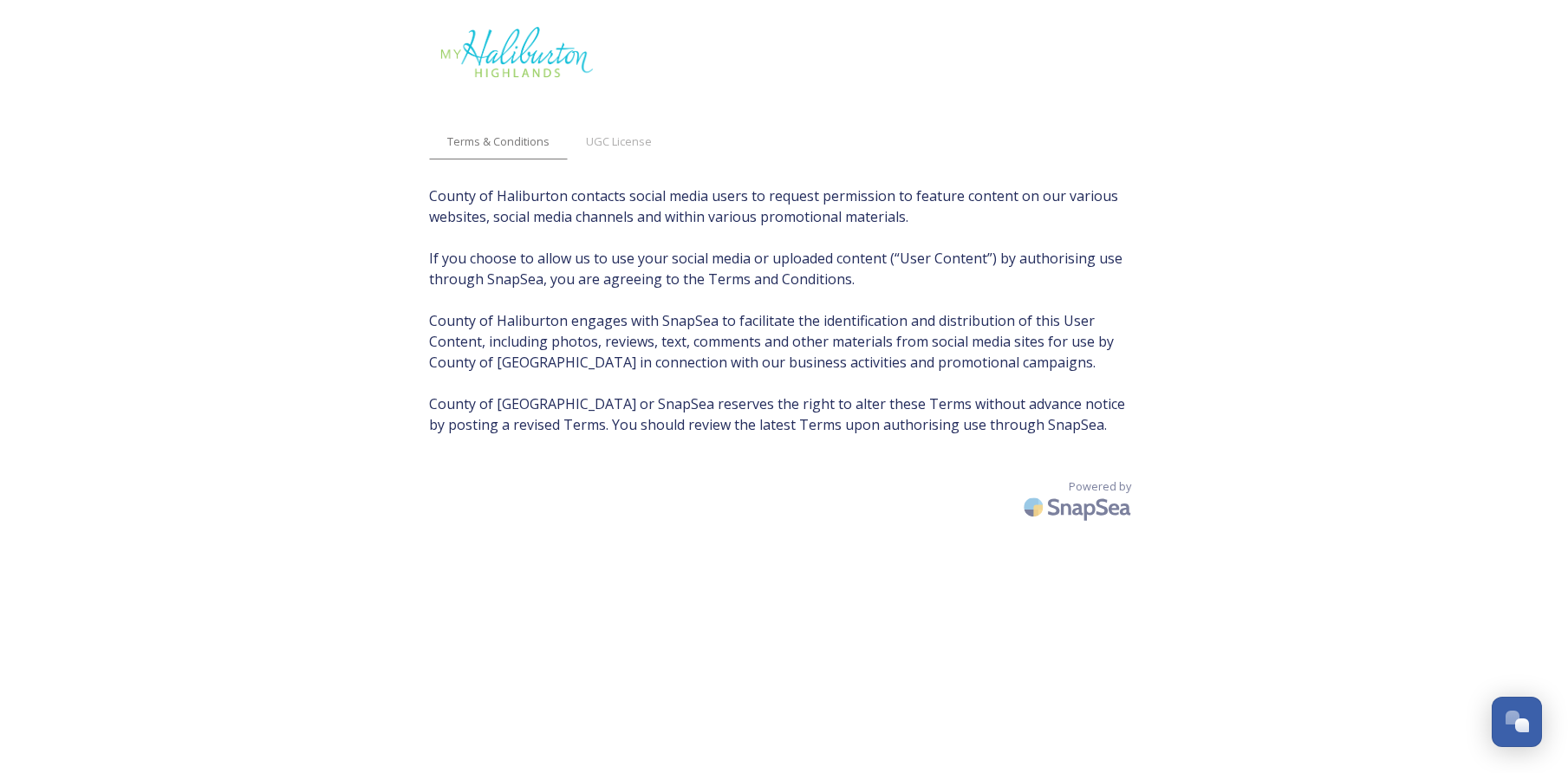
scroll to position [34, 0]
click at [625, 147] on span "UGC License" at bounding box center [619, 141] width 66 height 16
